Goal: Answer question/provide support: Answer question/provide support

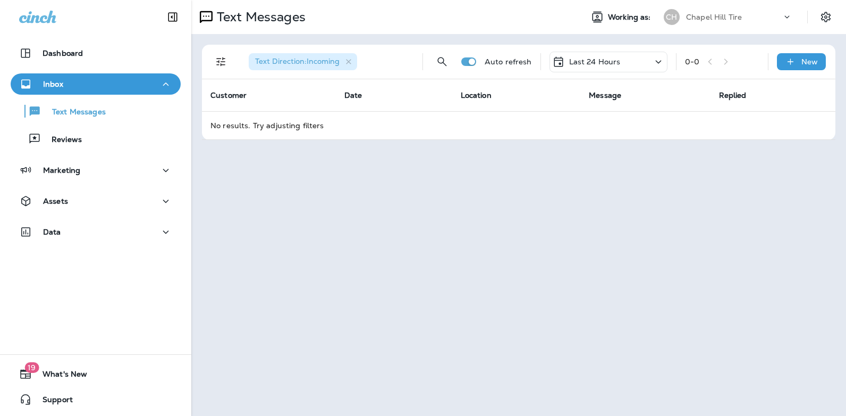
click at [659, 59] on icon at bounding box center [658, 61] width 13 height 13
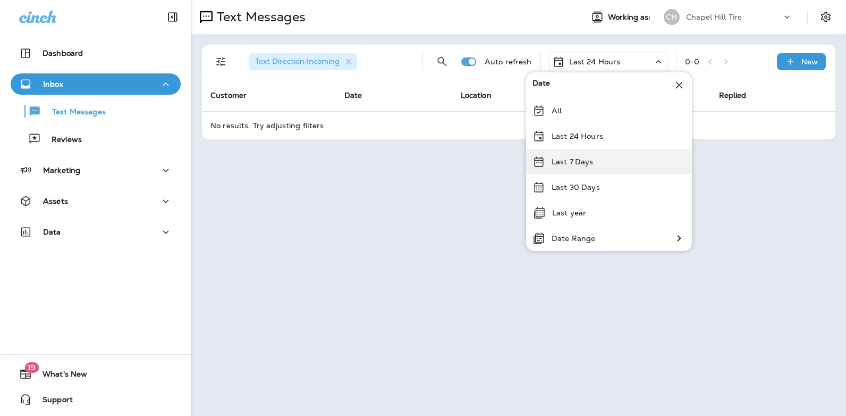
click at [588, 157] on p "Last 7 Days" at bounding box center [573, 161] width 42 height 9
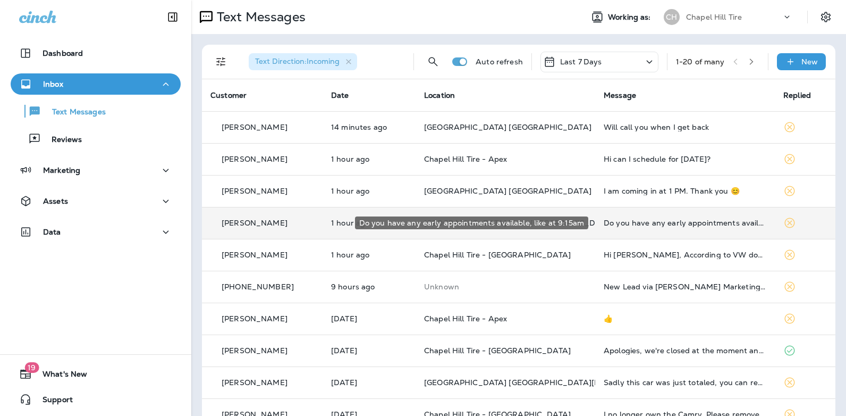
click at [680, 224] on div "Do you have any early appointments available, like at 9:15am" at bounding box center [685, 222] width 163 height 9
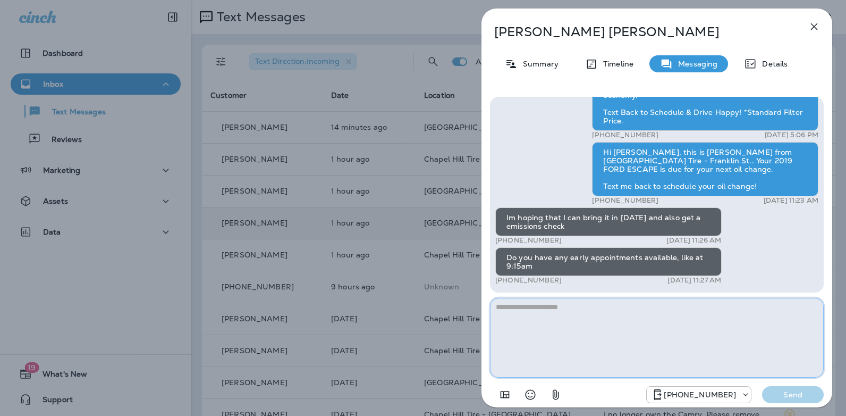
click at [560, 310] on textarea at bounding box center [657, 338] width 334 height 80
click at [611, 308] on textarea "**********" at bounding box center [657, 338] width 334 height 80
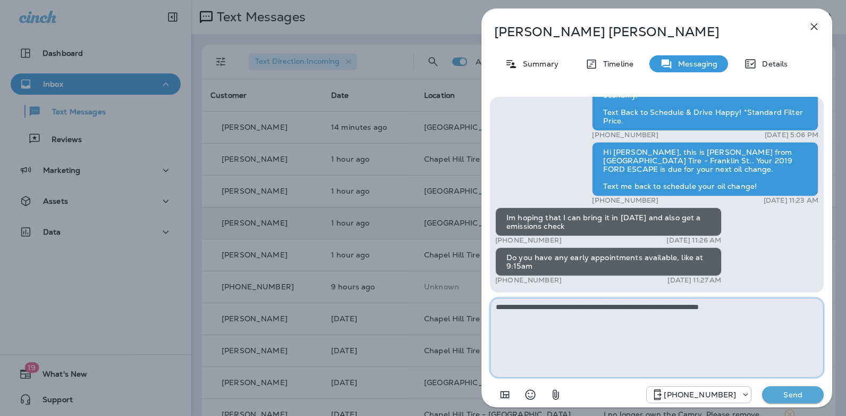
type textarea "**********"
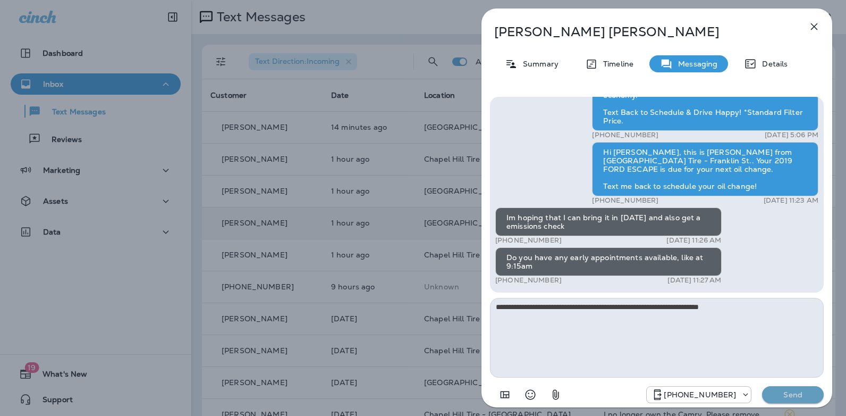
click at [784, 396] on p "Send" at bounding box center [792, 394] width 45 height 10
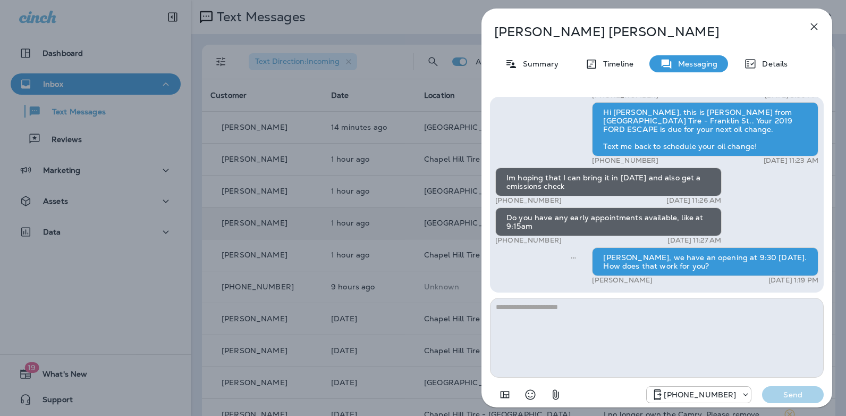
click at [816, 26] on icon "button" at bounding box center [814, 26] width 13 height 13
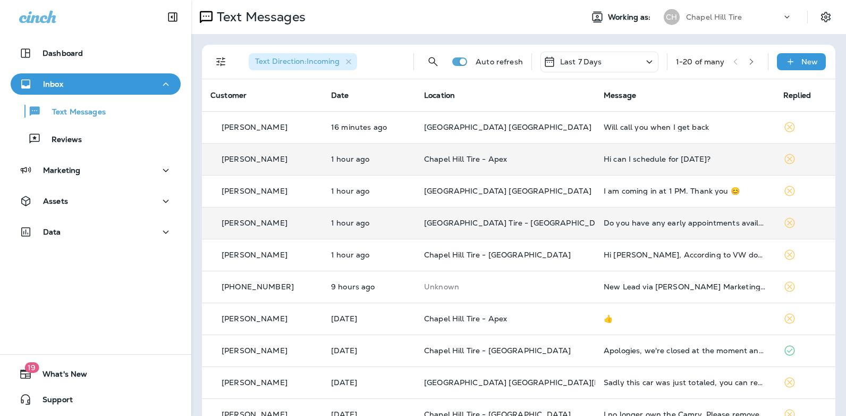
click at [633, 158] on div "Hi can I schedule for [DATE]?" at bounding box center [685, 159] width 163 height 9
click at [633, 158] on div at bounding box center [704, 208] width 351 height 399
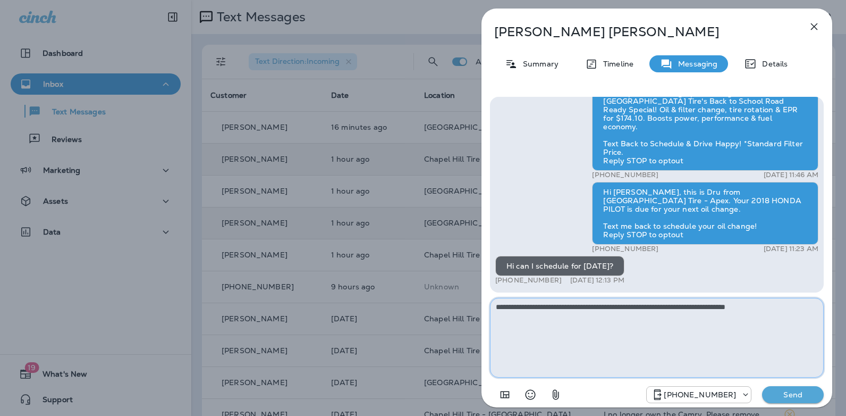
type textarea "**********"
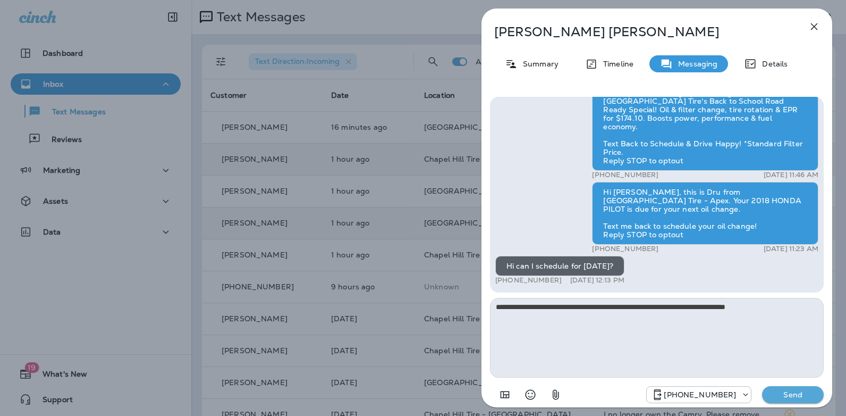
click at [785, 398] on p "Send" at bounding box center [792, 394] width 45 height 10
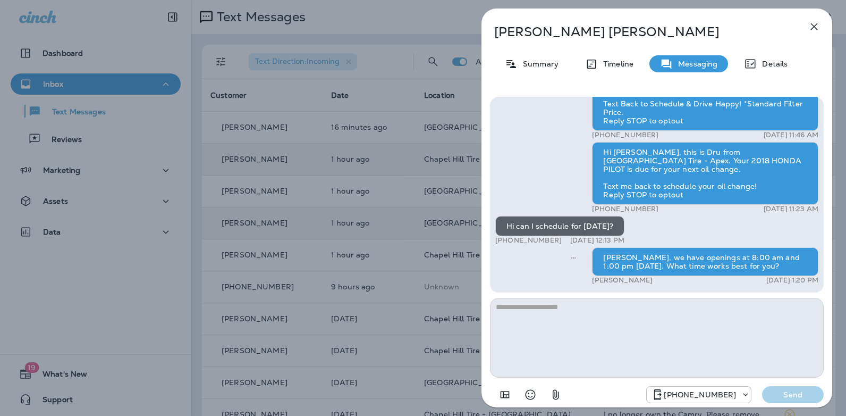
click at [812, 31] on icon "button" at bounding box center [814, 26] width 13 height 13
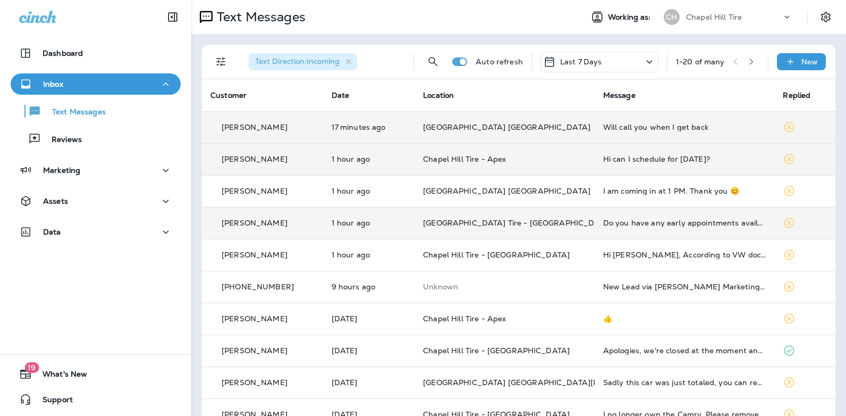
click at [663, 123] on div "Will call you when I get back" at bounding box center [684, 127] width 163 height 9
click at [663, 123] on div at bounding box center [707, 79] width 351 height 141
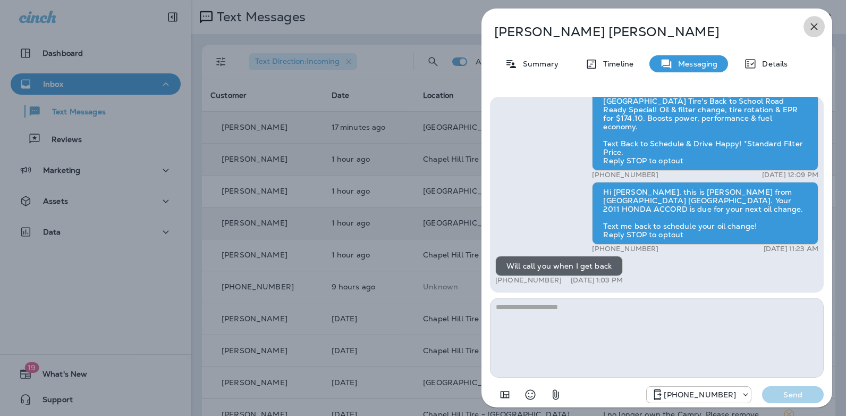
click at [816, 28] on icon "button" at bounding box center [814, 26] width 13 height 13
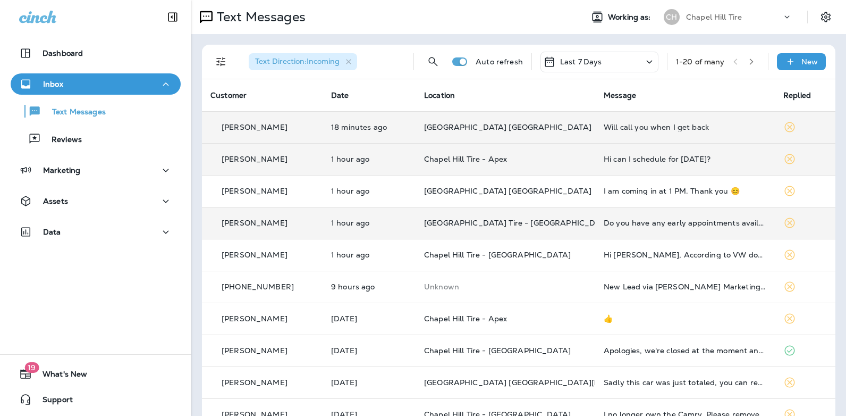
click at [643, 61] on icon at bounding box center [649, 61] width 13 height 13
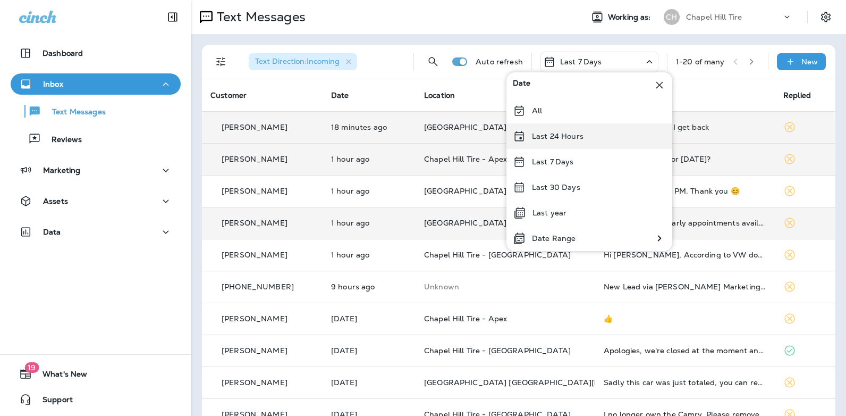
click at [589, 138] on div "Last 24 Hours" at bounding box center [589, 136] width 166 height 26
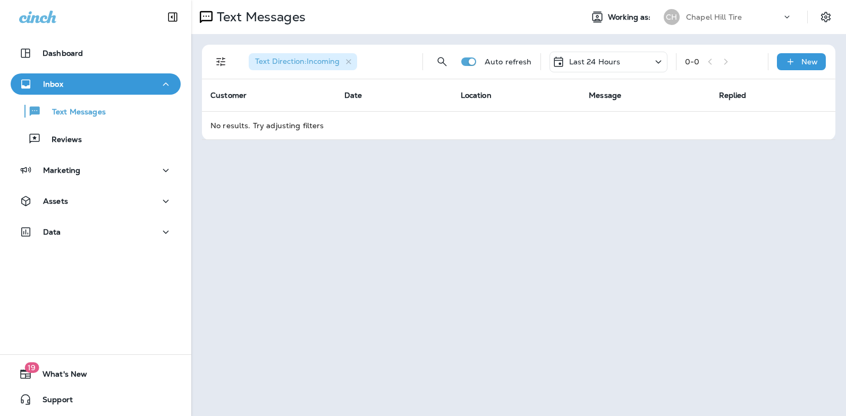
click at [658, 62] on icon at bounding box center [658, 61] width 13 height 13
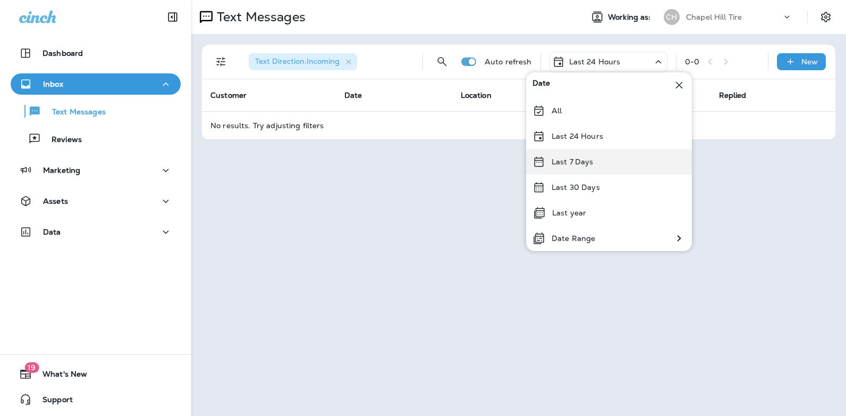
click at [587, 158] on p "Last 7 Days" at bounding box center [573, 161] width 42 height 9
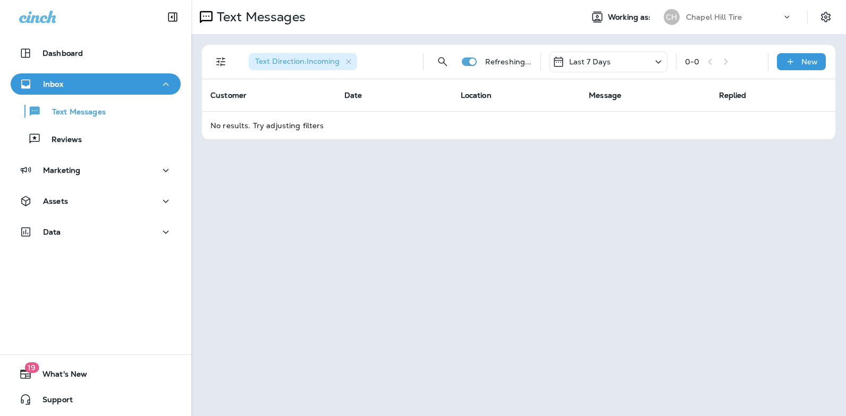
click at [655, 61] on icon at bounding box center [658, 61] width 13 height 13
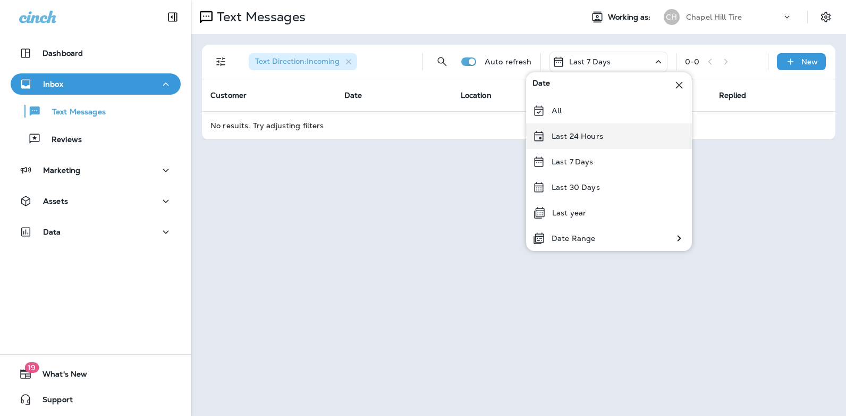
click at [614, 134] on div "Last 24 Hours" at bounding box center [609, 136] width 166 height 26
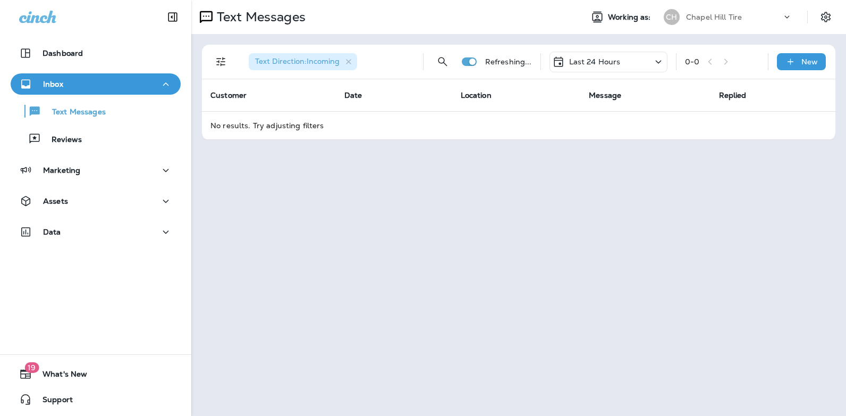
click at [657, 64] on icon at bounding box center [658, 61] width 13 height 13
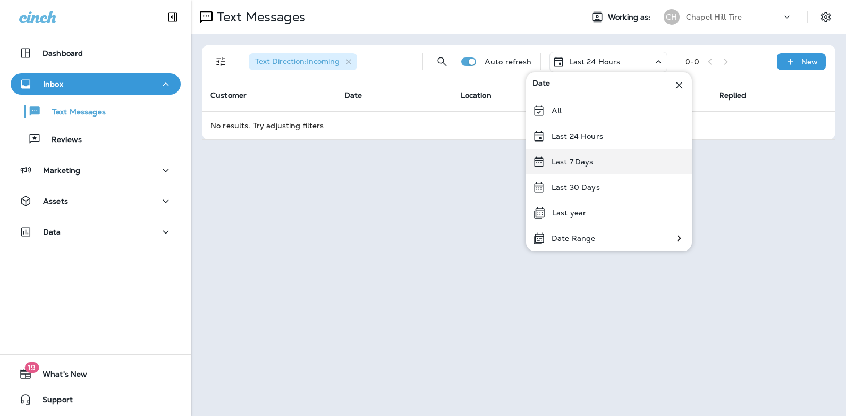
click at [589, 162] on p "Last 7 Days" at bounding box center [573, 161] width 42 height 9
